Goal: Information Seeking & Learning: Find specific page/section

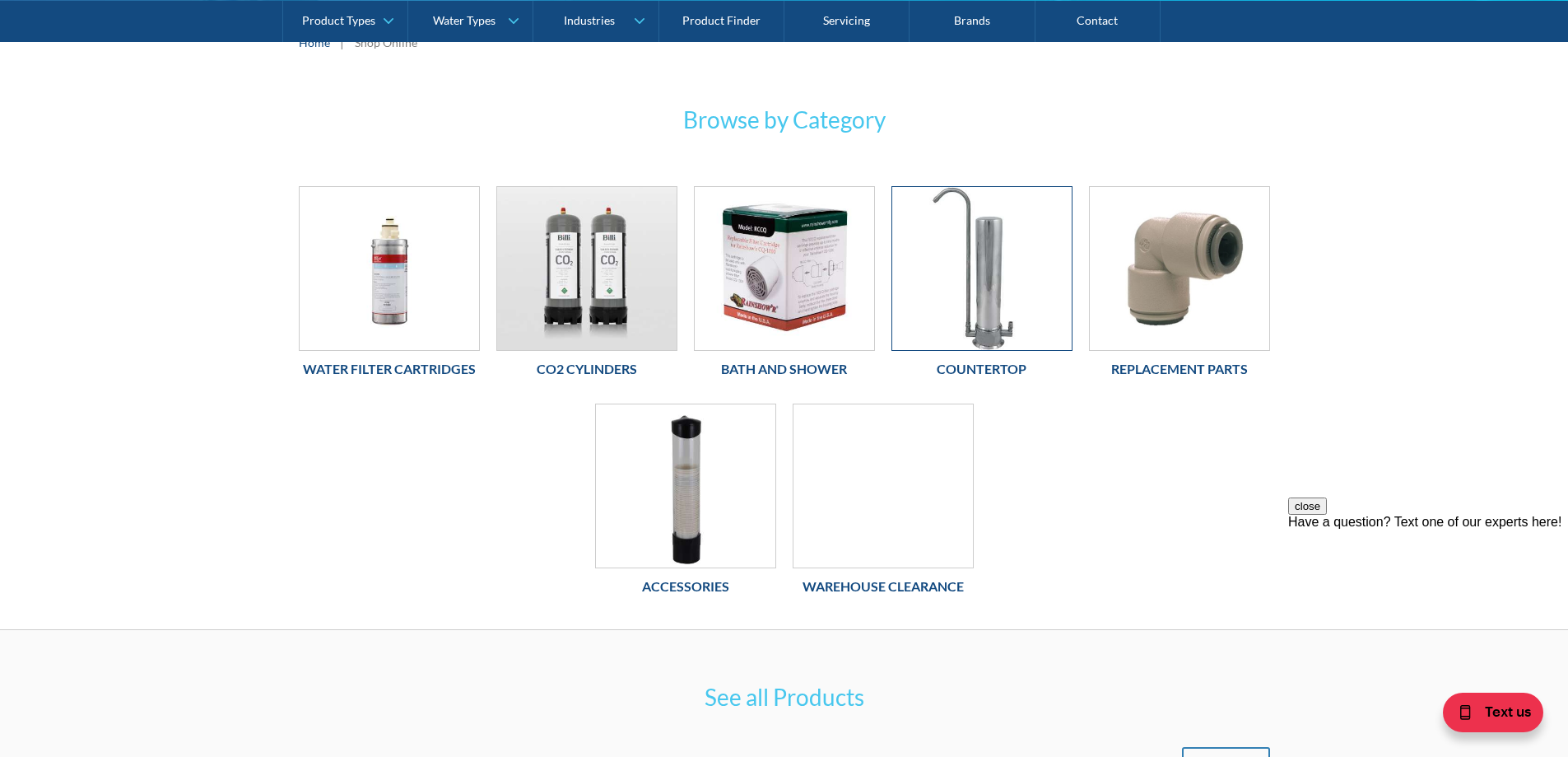
click at [994, 283] on img at bounding box center [982, 268] width 179 height 163
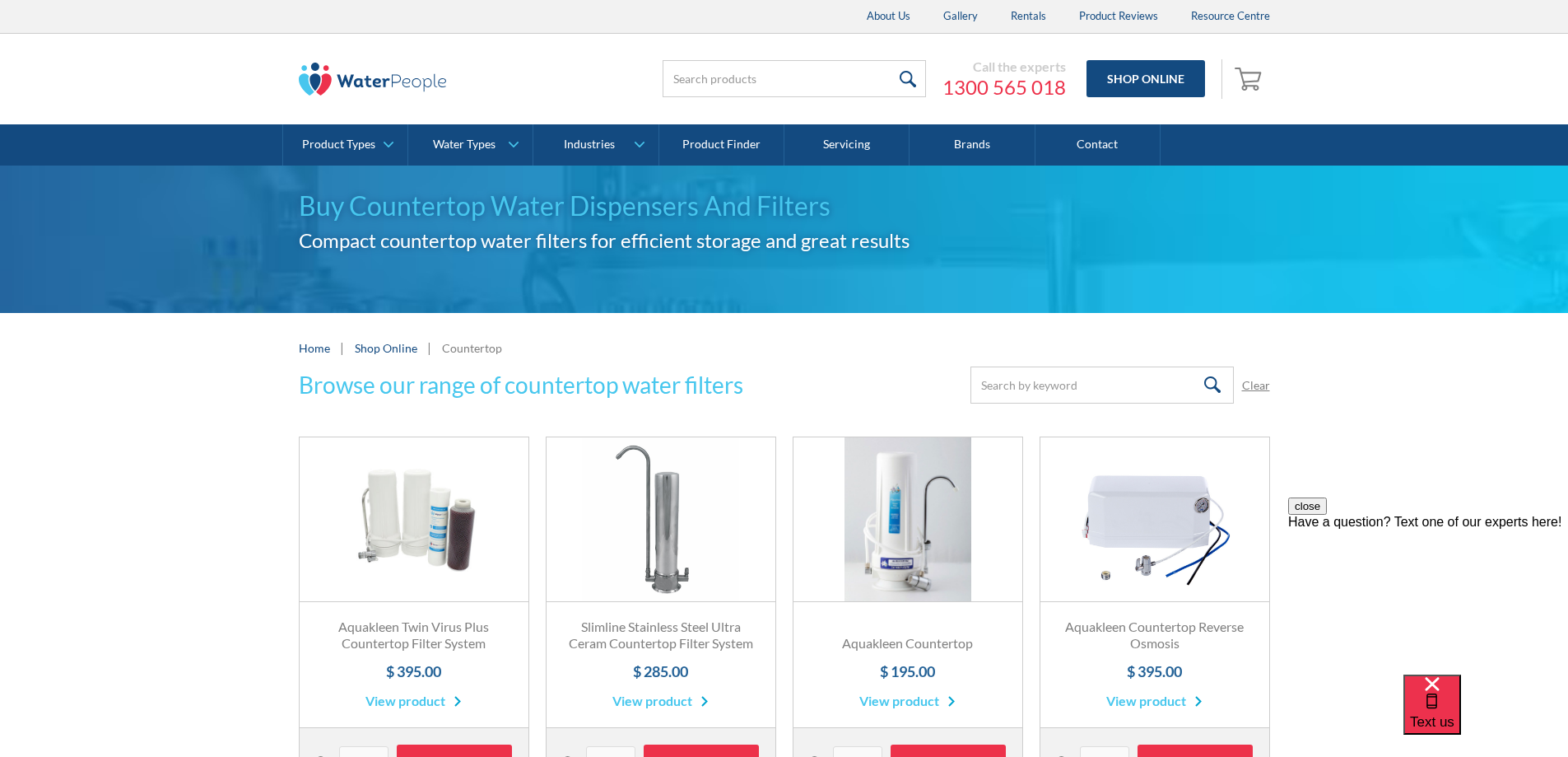
click at [308, 352] on link "Home" at bounding box center [314, 348] width 31 height 17
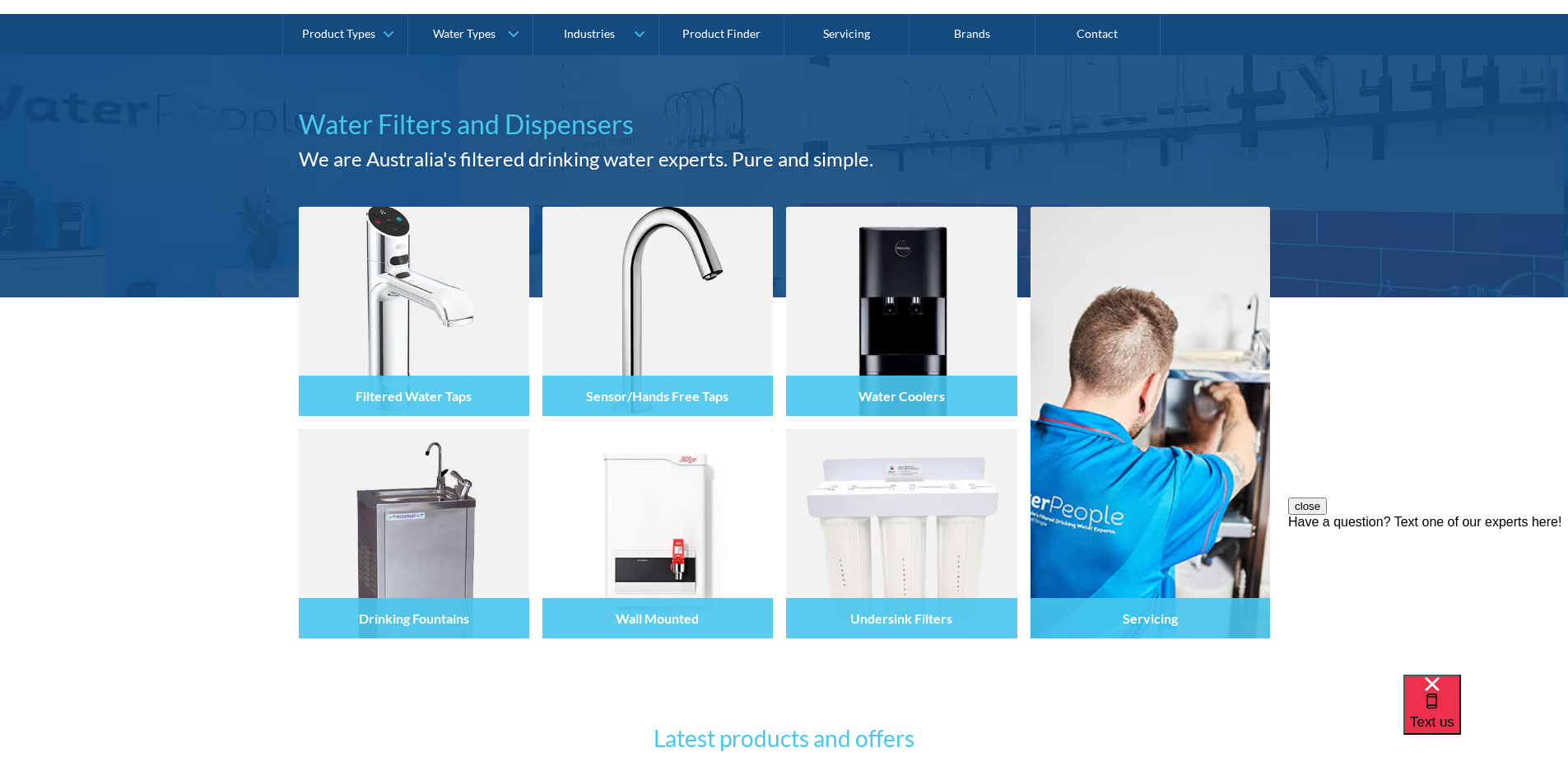
scroll to position [82, 0]
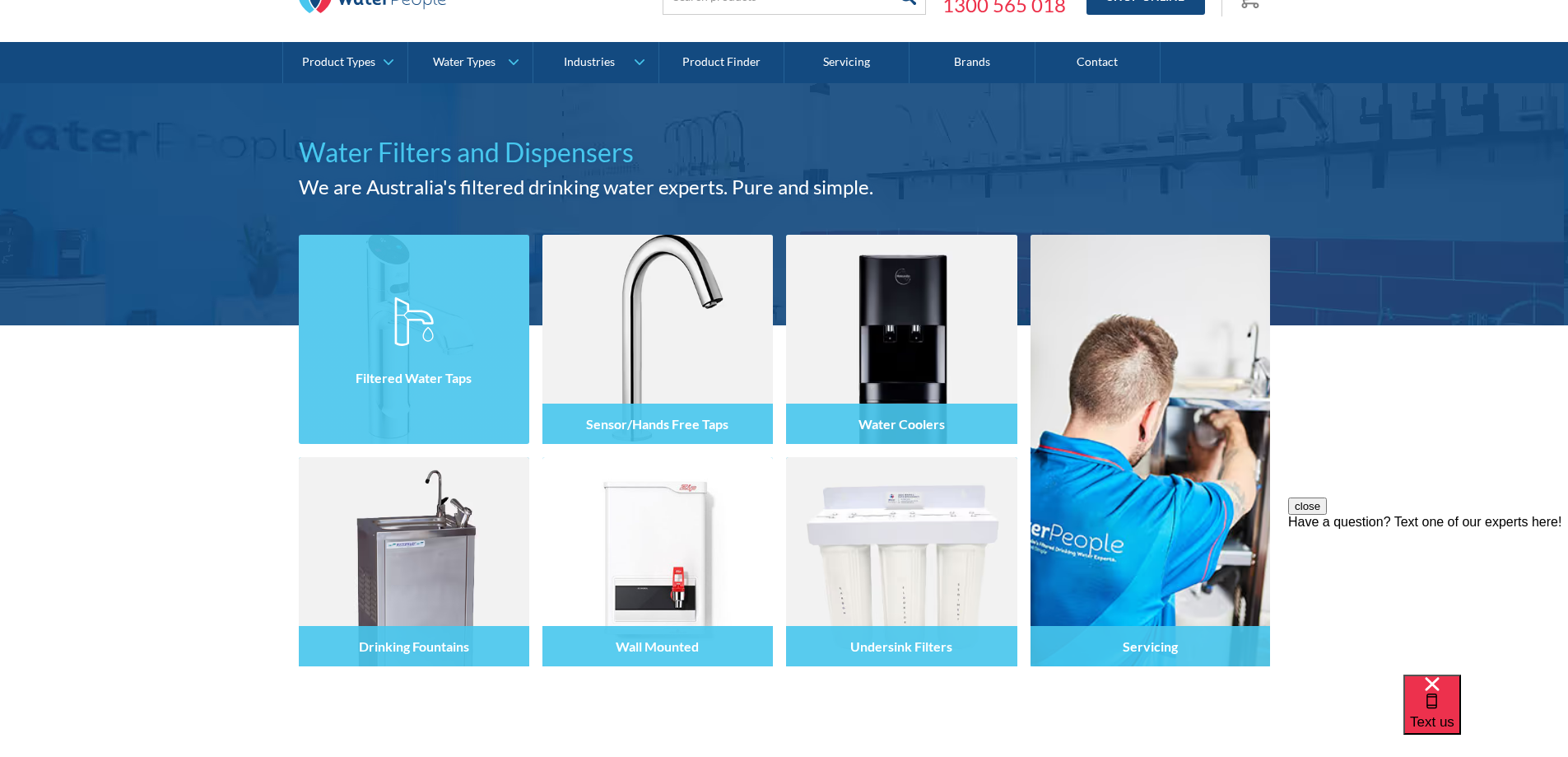
click at [427, 349] on div at bounding box center [413, 353] width 230 height 99
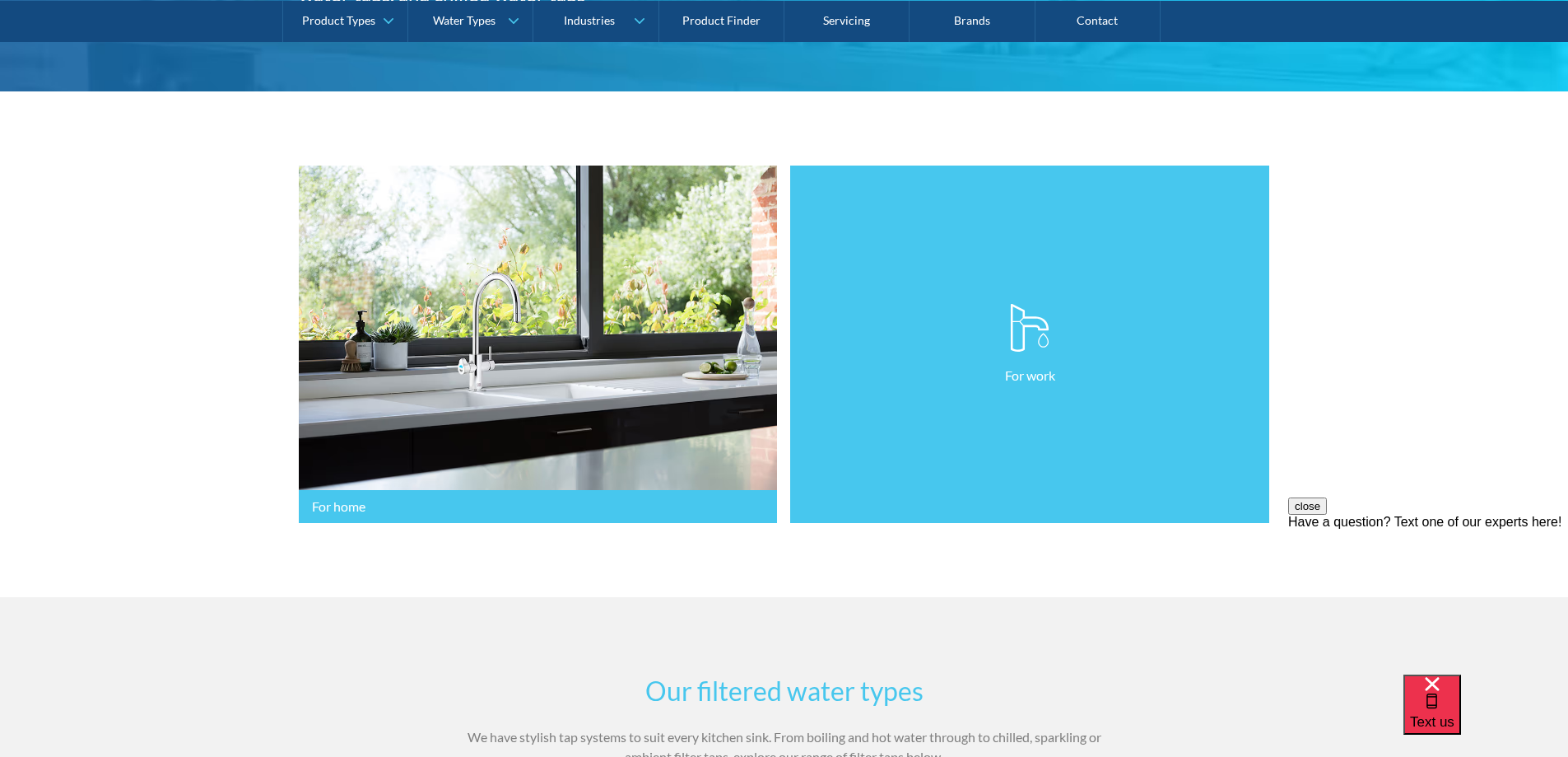
click at [904, 383] on link "For work" at bounding box center [1030, 345] width 479 height 358
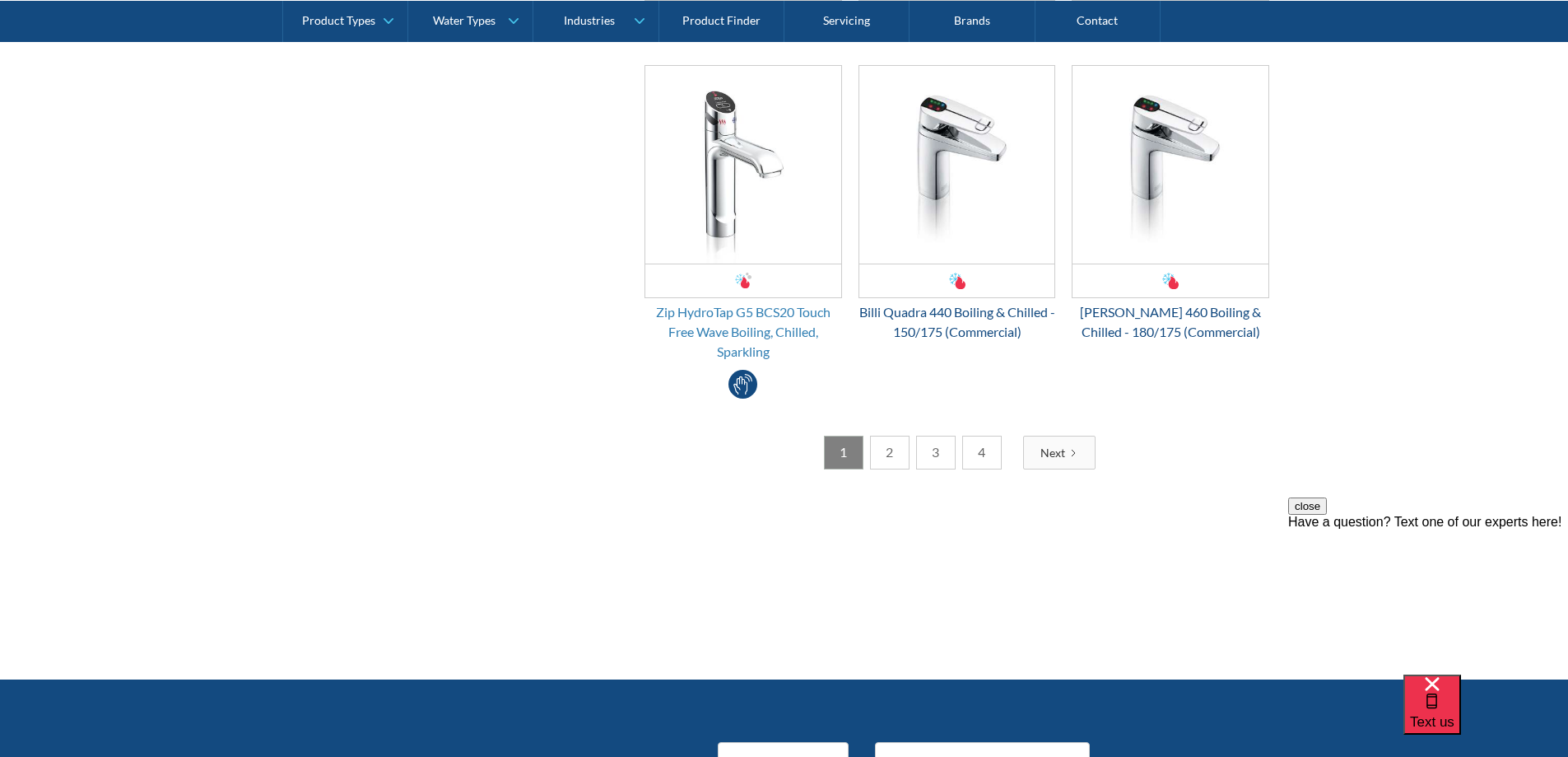
scroll to position [3211, 0]
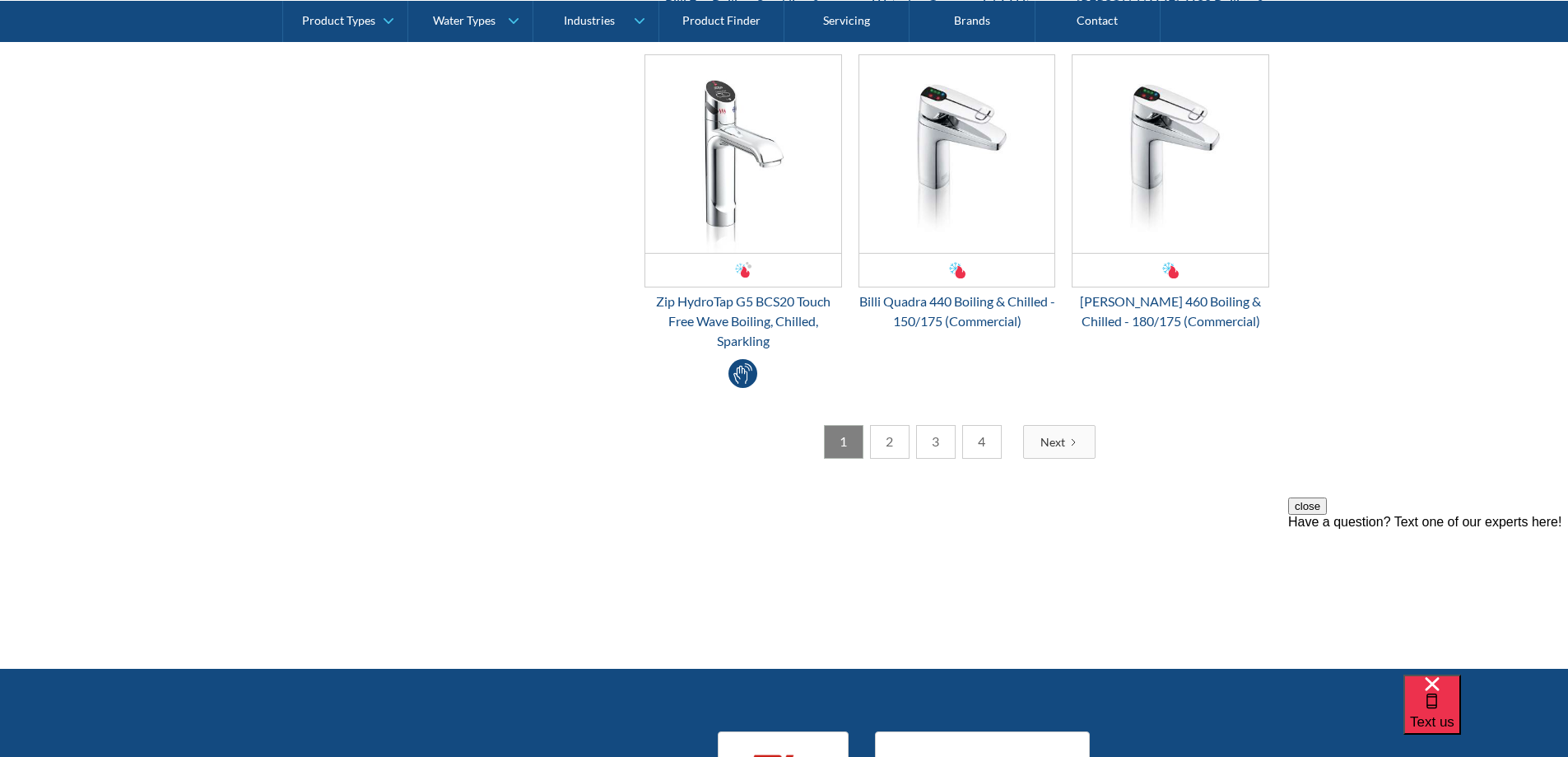
click at [884, 440] on link "2" at bounding box center [889, 441] width 39 height 34
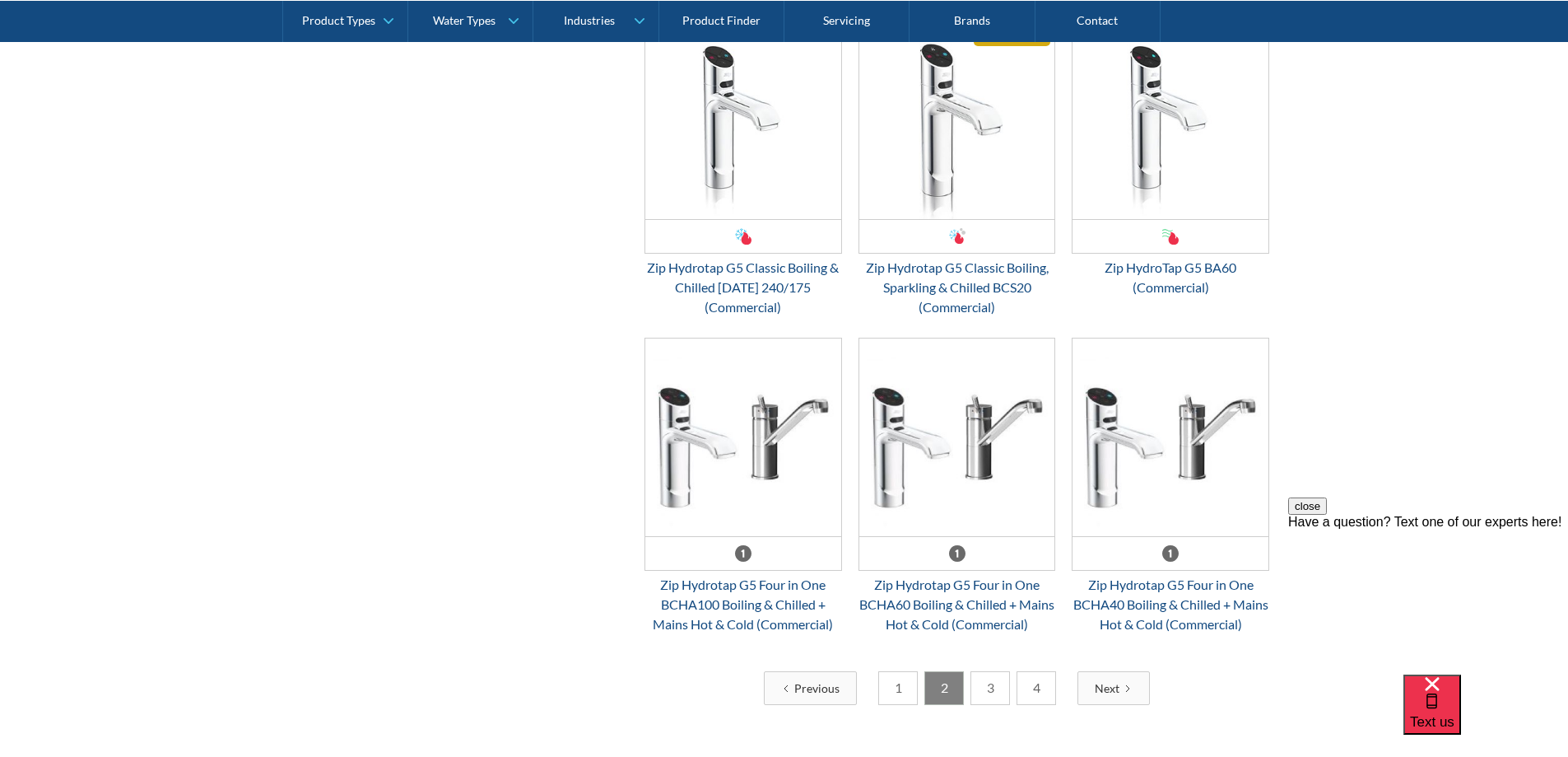
scroll to position [3046, 0]
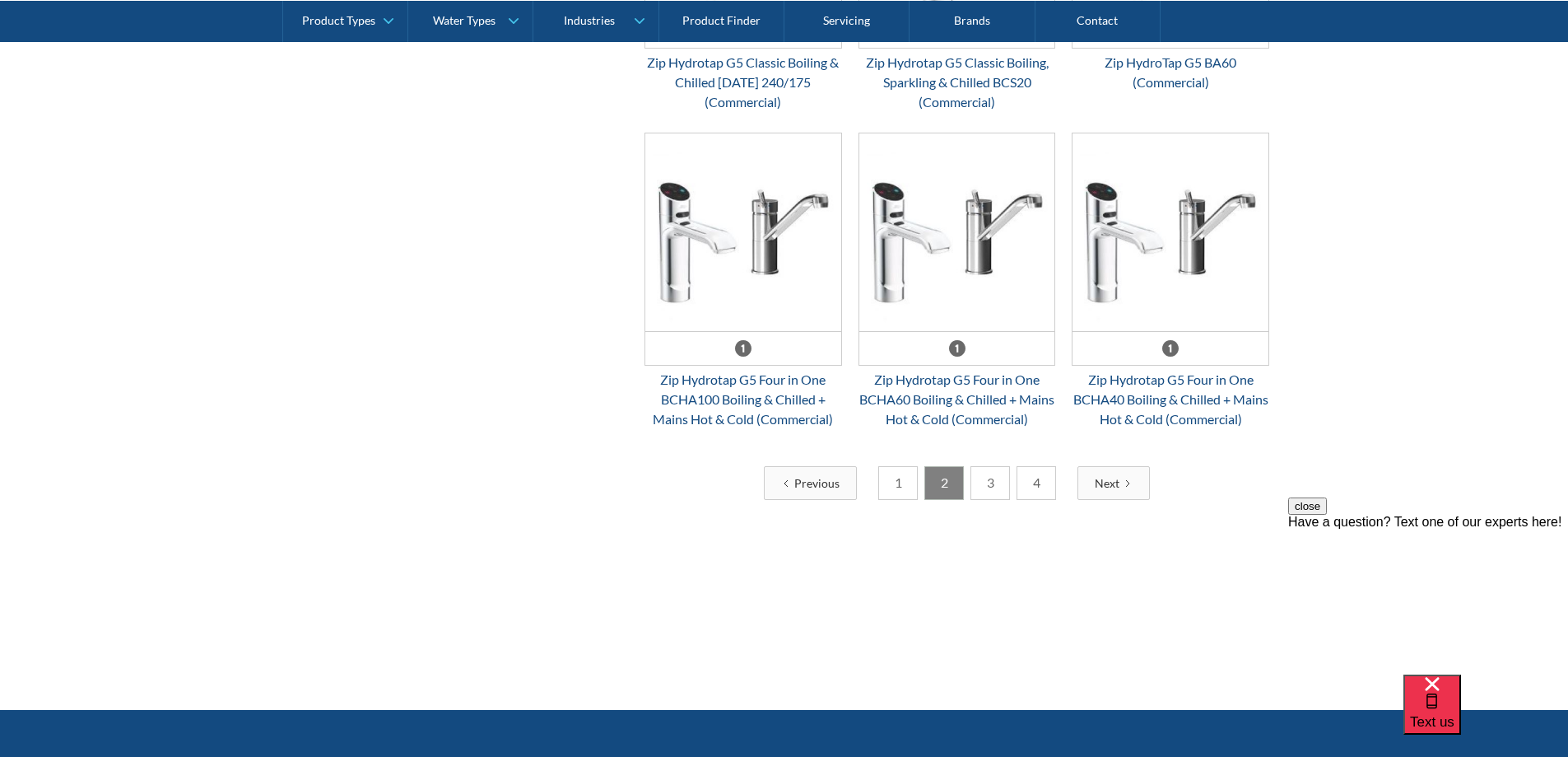
click at [984, 481] on link "3" at bounding box center [990, 483] width 39 height 34
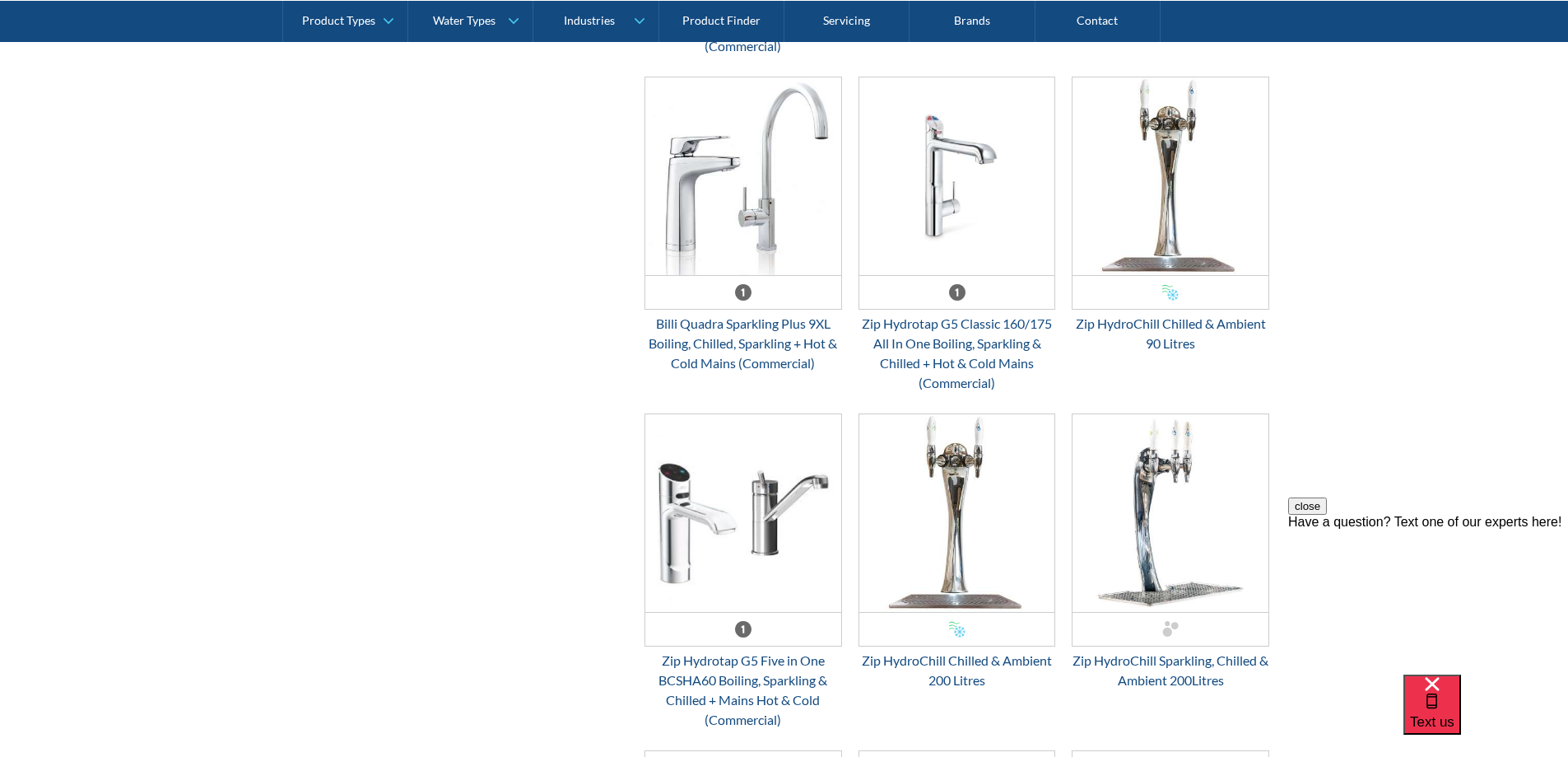
scroll to position [1976, 0]
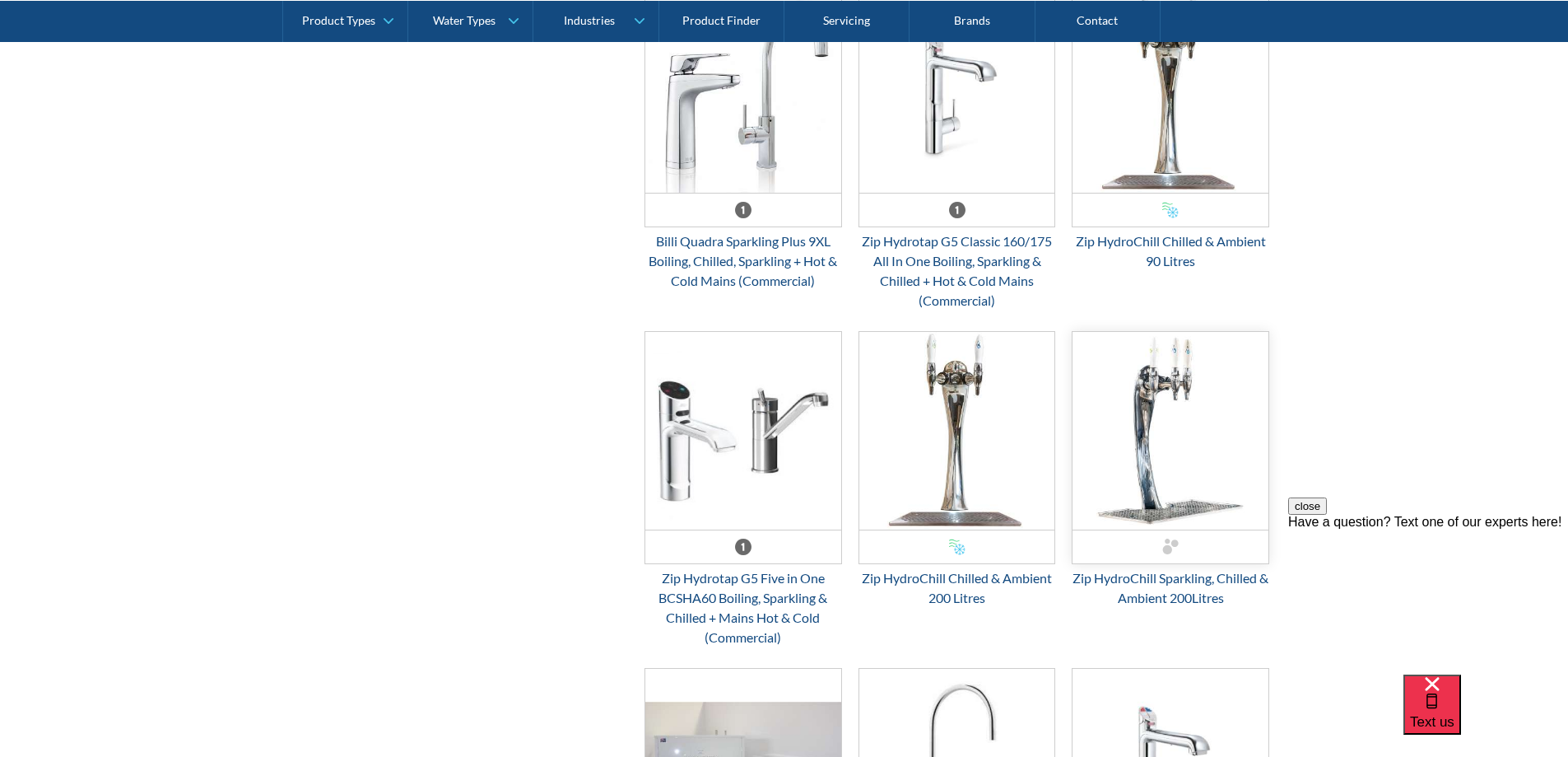
click at [1147, 514] on img "Email Form 3" at bounding box center [1170, 431] width 195 height 197
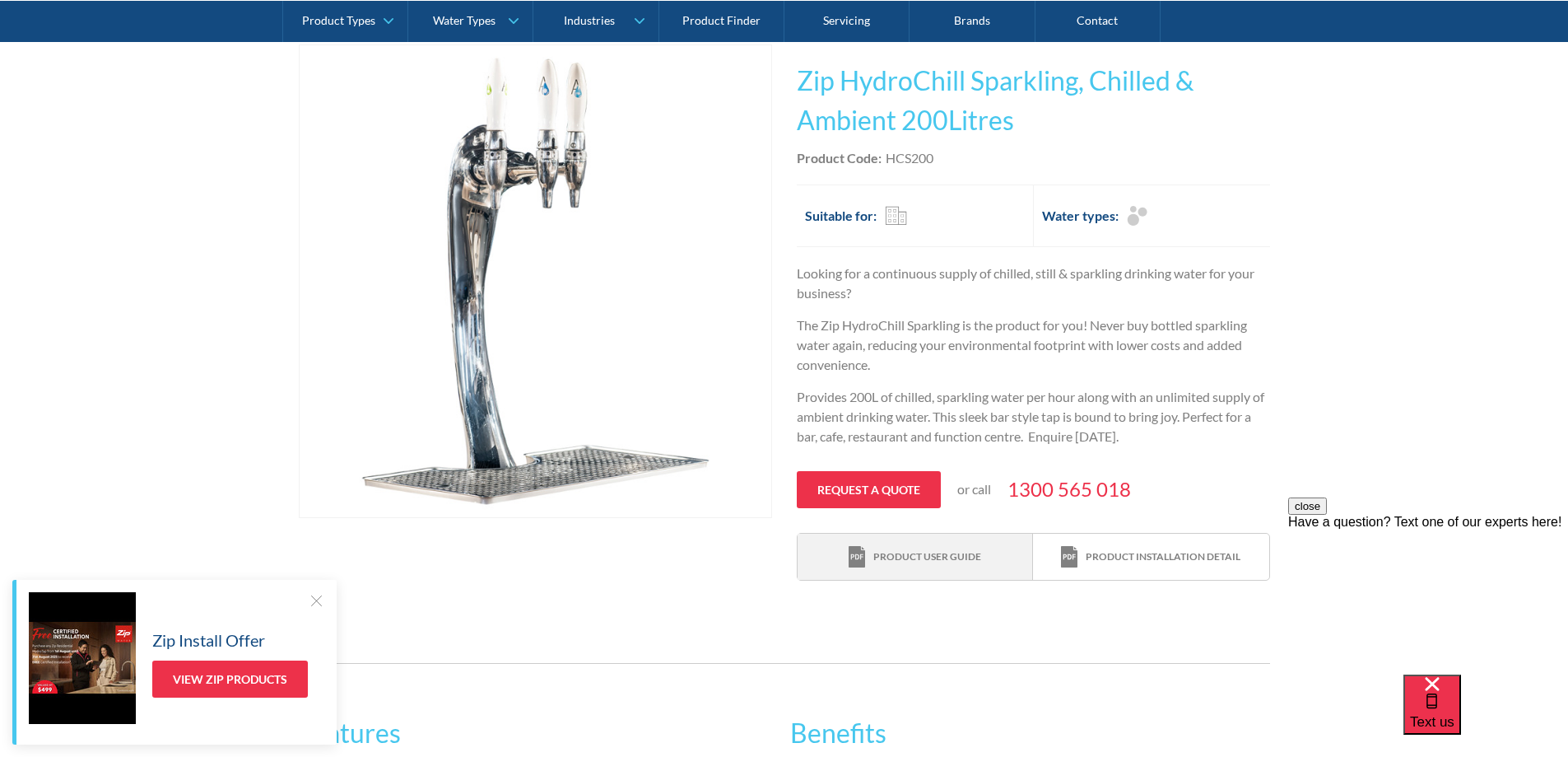
click at [947, 556] on div "Product user guide" at bounding box center [927, 556] width 108 height 14
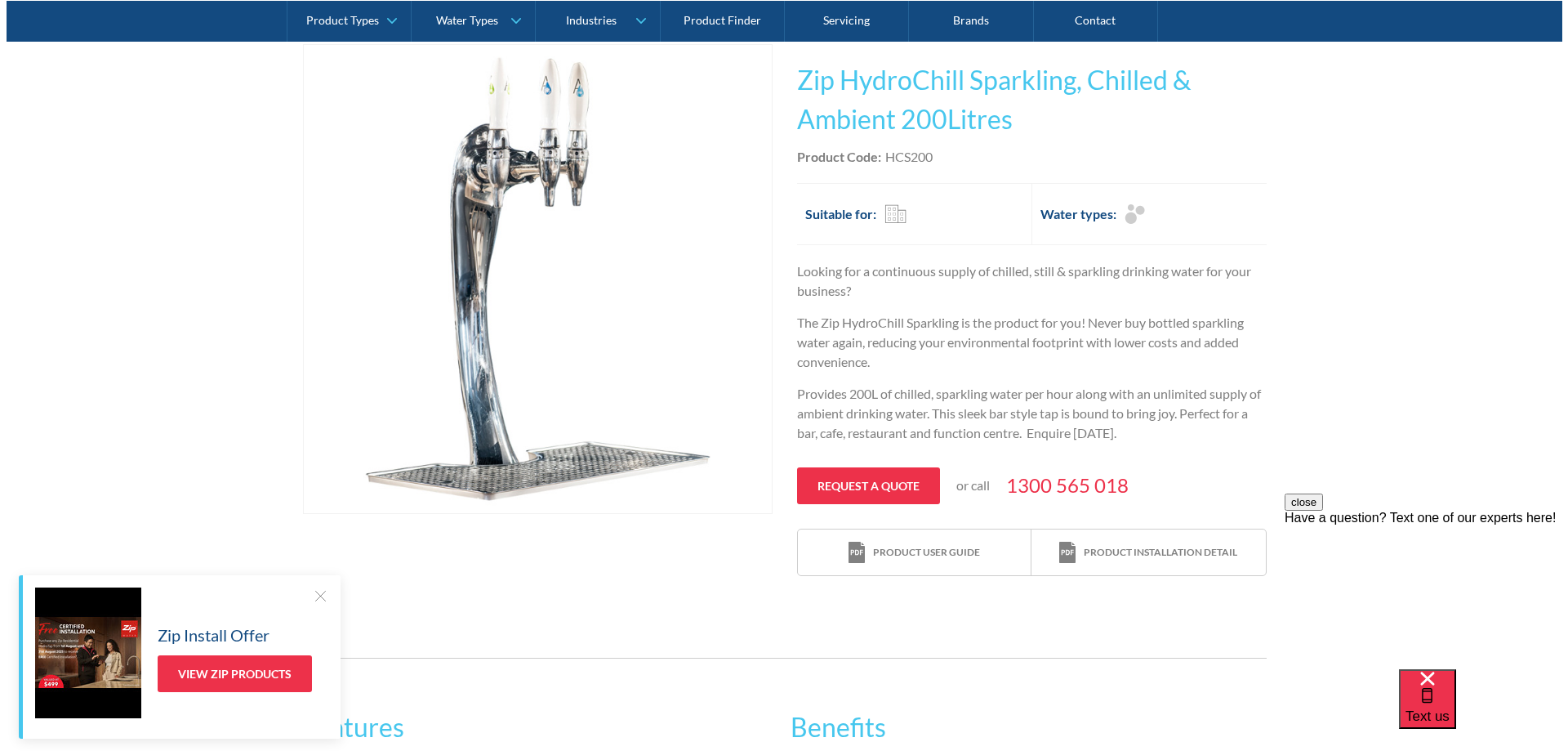
scroll to position [408, 0]
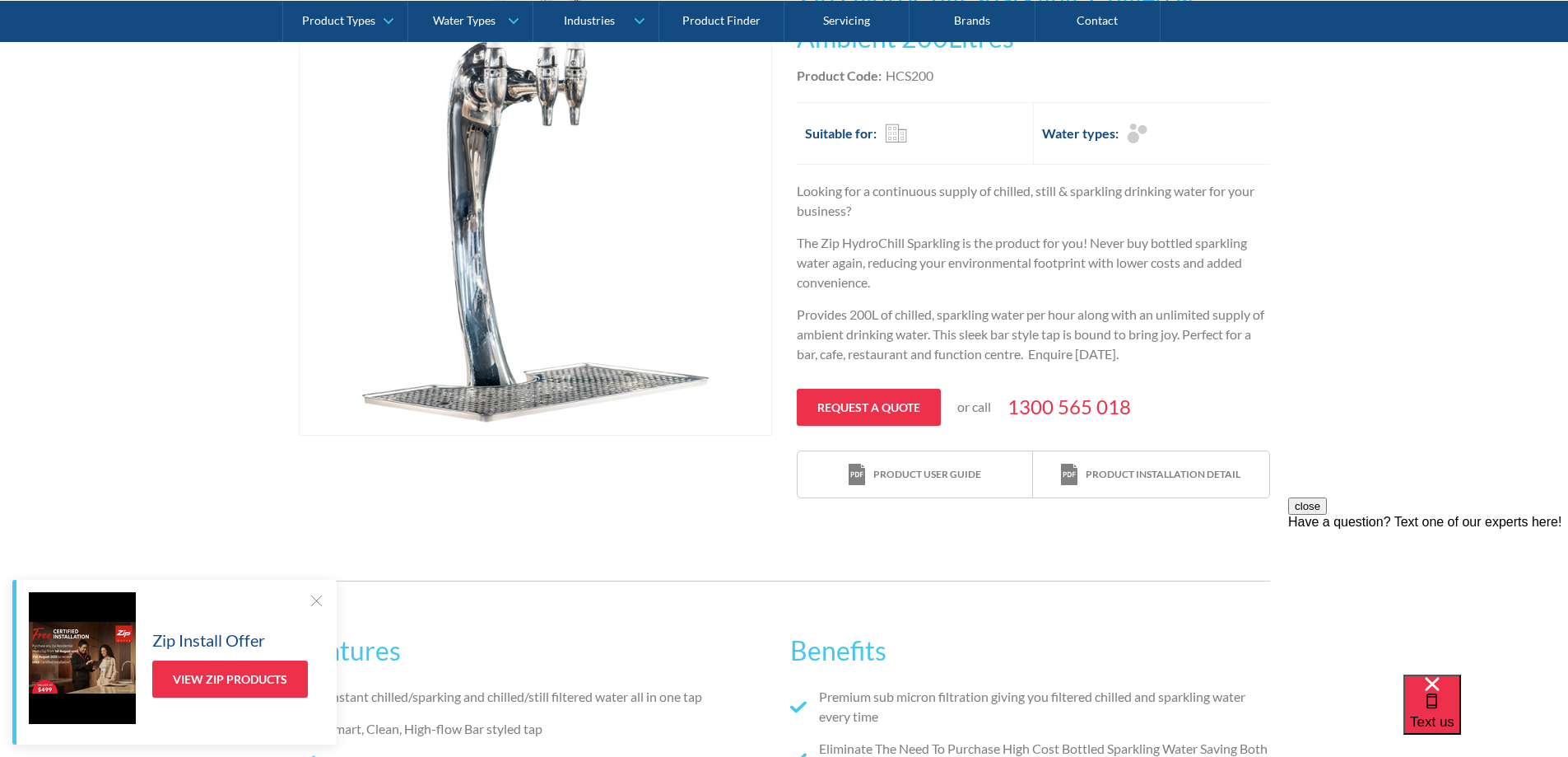
click at [506, 400] on img "open lightbox" at bounding box center [535, 199] width 472 height 472
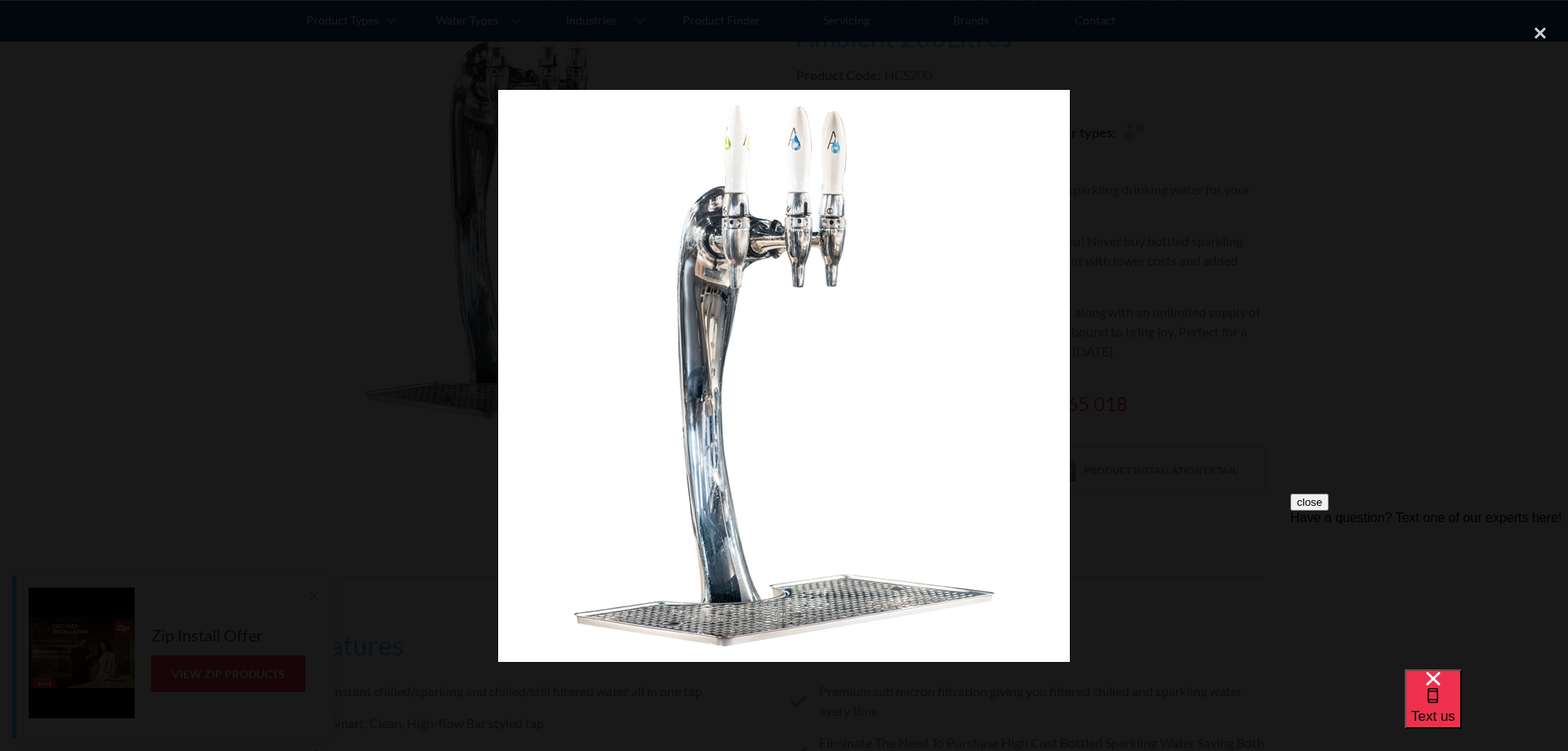
click at [768, 669] on div at bounding box center [784, 375] width 1568 height 720
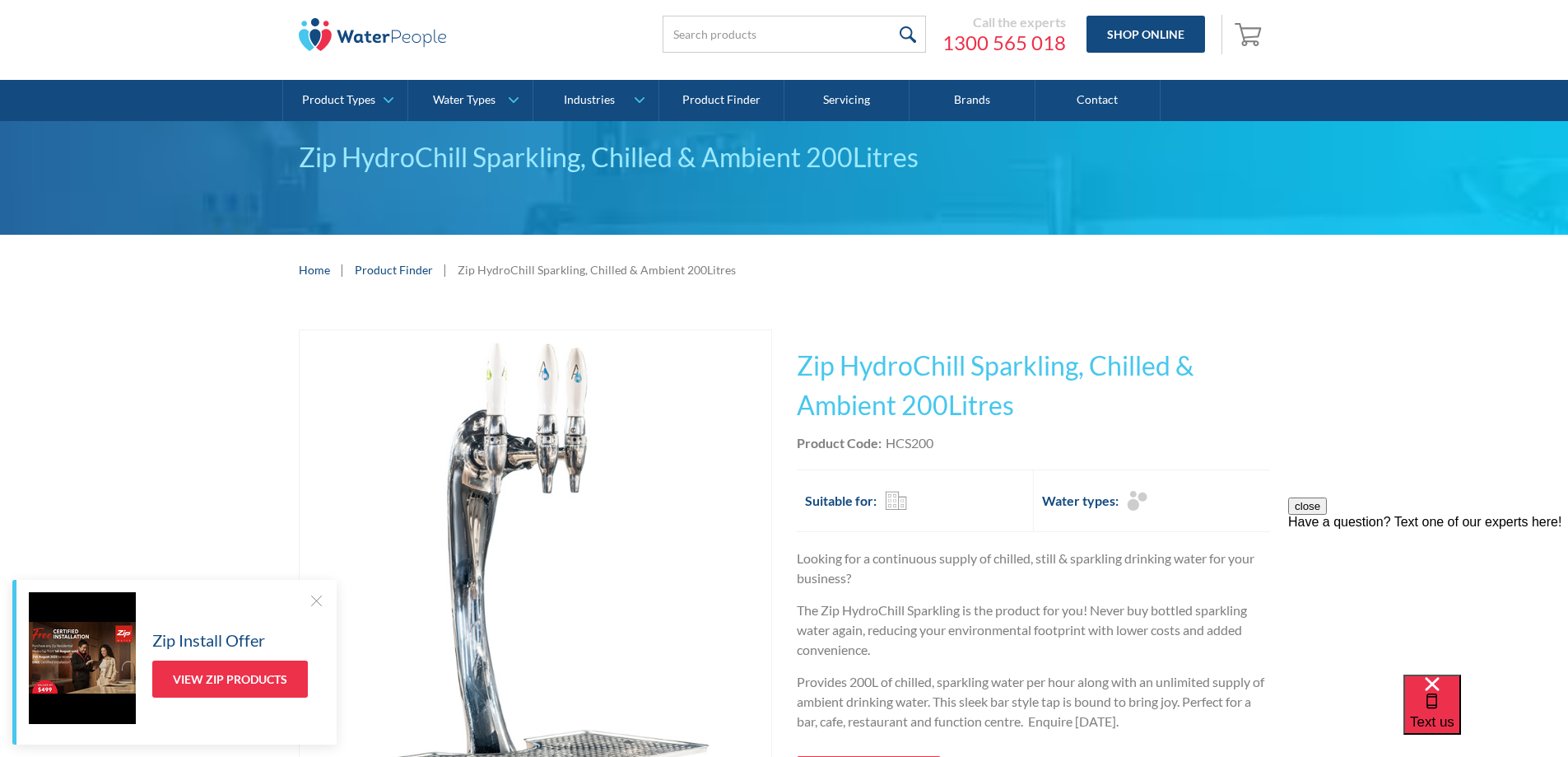
scroll to position [0, 0]
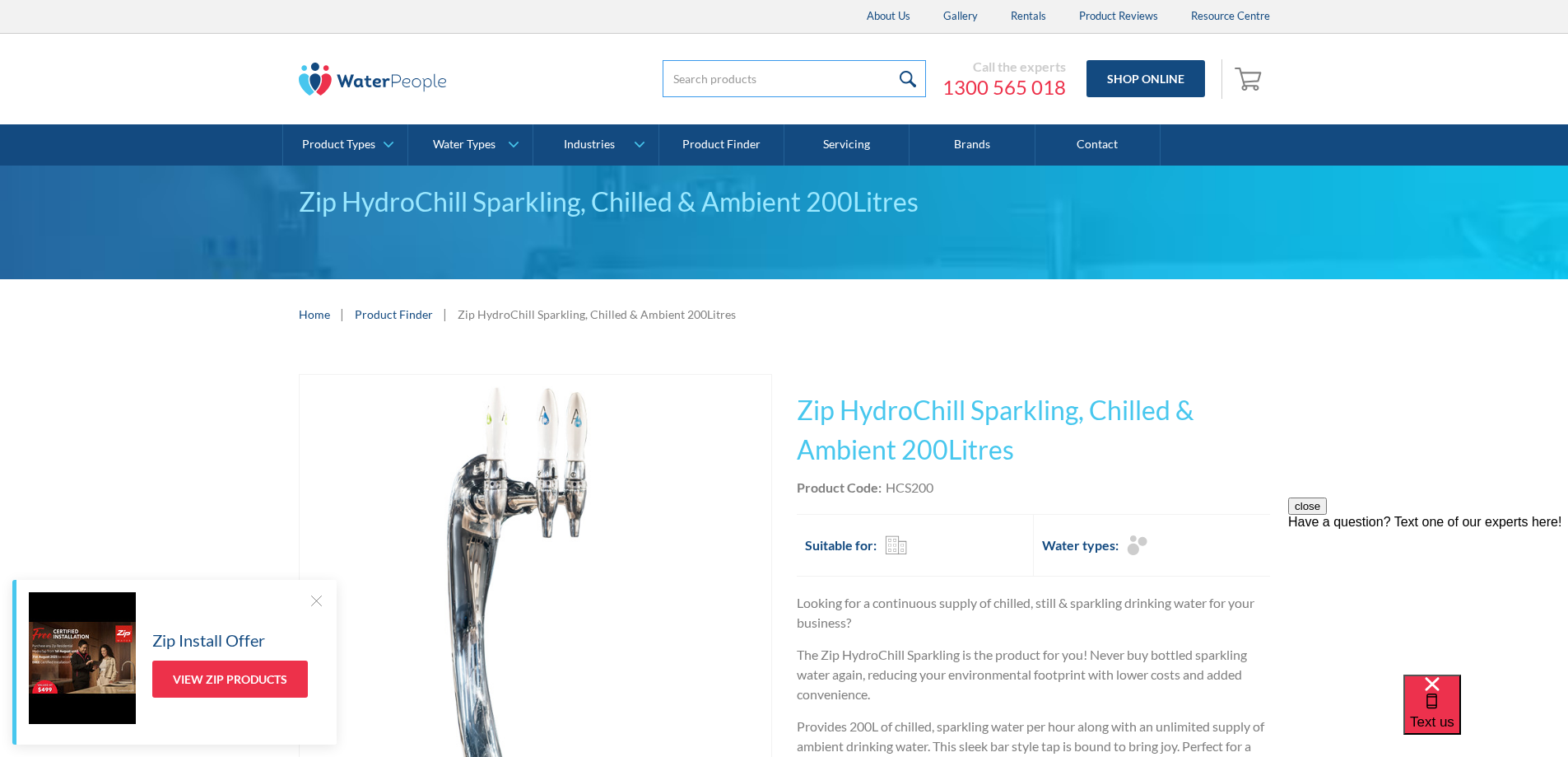
click at [697, 89] on input "search" at bounding box center [794, 78] width 264 height 37
type input "drip tray"
click at [890, 60] on input "submit" at bounding box center [908, 78] width 36 height 37
